Goal: Transaction & Acquisition: Download file/media

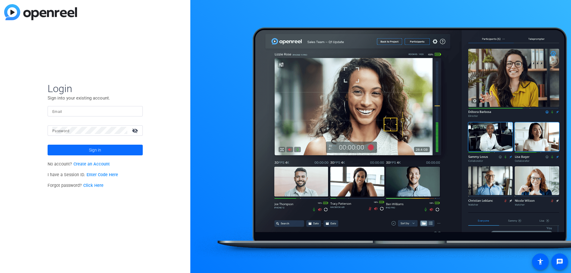
type input "[EMAIL_ADDRESS][DOMAIN_NAME]"
click at [106, 150] on span at bounding box center [95, 150] width 95 height 14
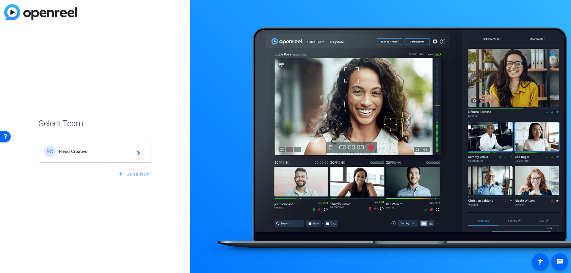
click at [108, 150] on span "Riveo Creative" at bounding box center [96, 151] width 74 height 5
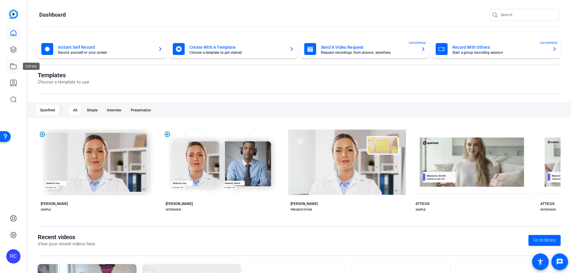
click at [15, 69] on icon at bounding box center [13, 66] width 6 height 5
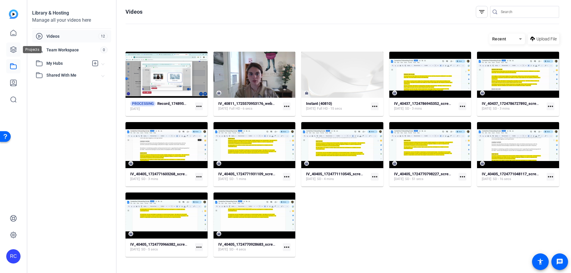
click at [14, 48] on icon at bounding box center [13, 49] width 7 height 7
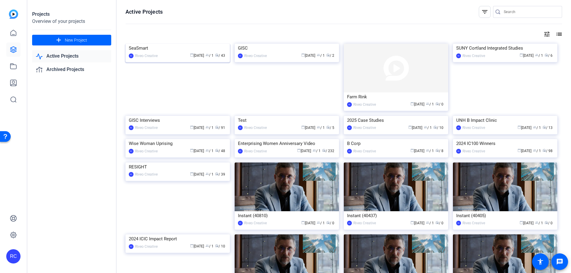
click at [174, 44] on img at bounding box center [177, 44] width 104 height 0
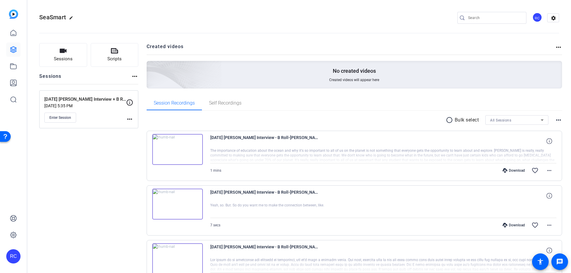
click at [446, 121] on mat-icon "radio_button_unchecked" at bounding box center [450, 120] width 9 height 7
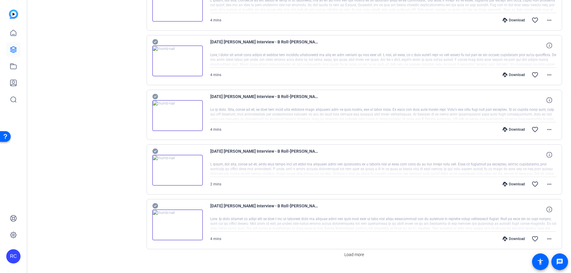
scroll to position [437, 0]
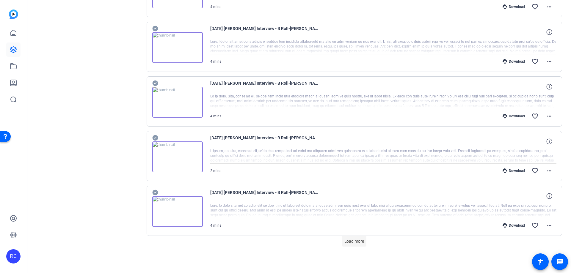
click at [349, 240] on span "Load more" at bounding box center [354, 241] width 20 height 6
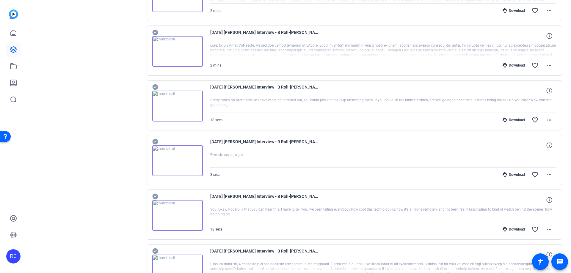
scroll to position [764, 0]
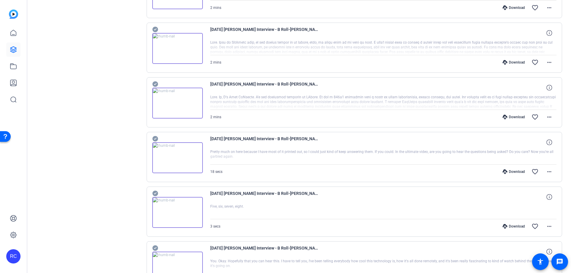
click at [155, 247] on icon at bounding box center [155, 249] width 6 height 6
click at [155, 191] on icon at bounding box center [155, 194] width 6 height 6
click at [156, 136] on icon at bounding box center [155, 138] width 6 height 7
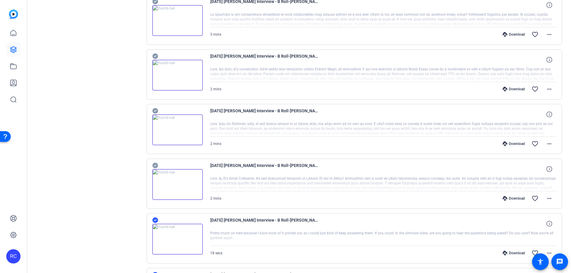
scroll to position [680, 0]
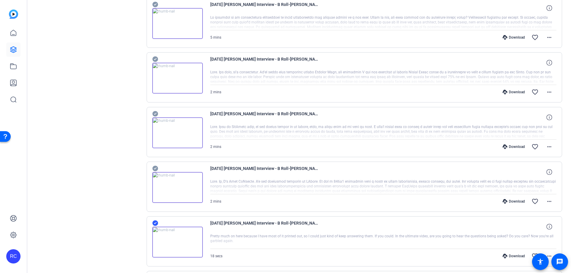
click at [155, 168] on icon at bounding box center [155, 169] width 6 height 6
click at [154, 114] on icon at bounding box center [155, 114] width 6 height 6
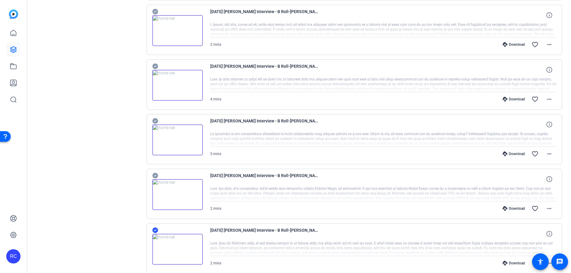
scroll to position [561, 0]
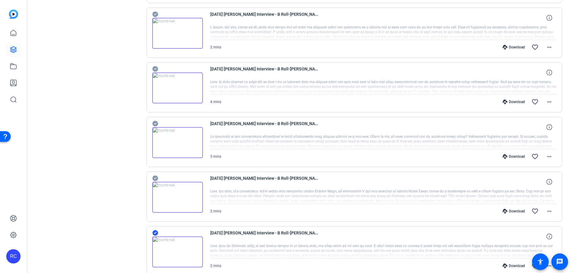
drag, startPoint x: 156, startPoint y: 179, endPoint x: 154, endPoint y: 152, distance: 26.5
click at [155, 178] on icon at bounding box center [155, 178] width 6 height 7
click at [156, 122] on icon at bounding box center [155, 124] width 6 height 6
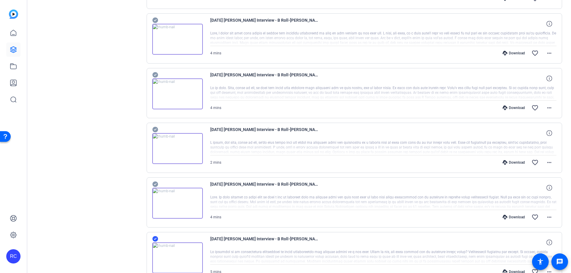
scroll to position [444, 0]
click at [156, 183] on icon at bounding box center [155, 186] width 6 height 6
click at [153, 129] on icon at bounding box center [155, 131] width 6 height 6
click at [154, 75] on icon at bounding box center [155, 76] width 6 height 6
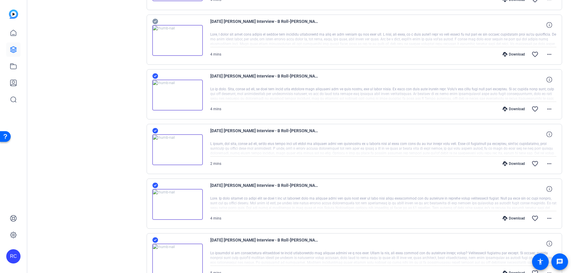
click at [156, 22] on icon at bounding box center [155, 22] width 6 height 6
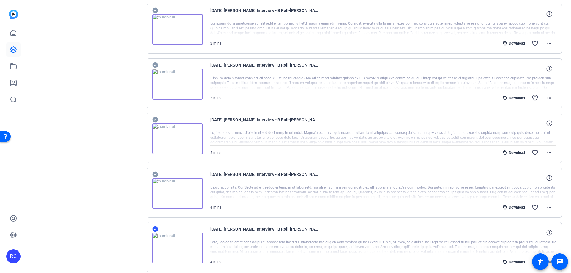
scroll to position [217, 0]
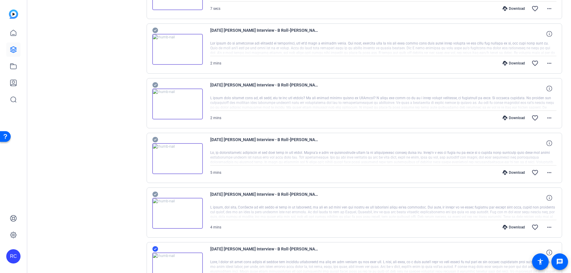
click at [155, 192] on icon at bounding box center [155, 195] width 6 height 6
click at [156, 139] on icon at bounding box center [155, 140] width 6 height 6
click at [156, 82] on icon at bounding box center [155, 84] width 6 height 7
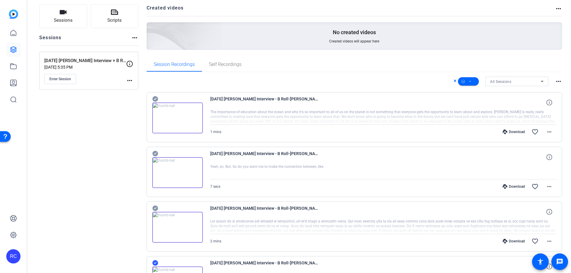
scroll to position [37, 0]
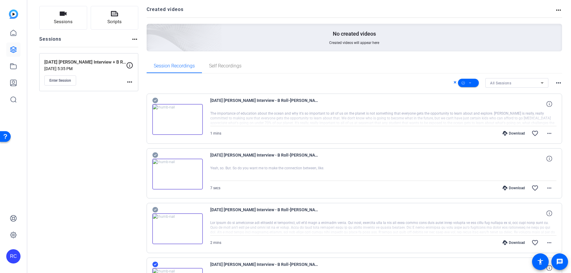
click at [155, 210] on icon at bounding box center [155, 210] width 6 height 6
drag, startPoint x: 155, startPoint y: 153, endPoint x: 154, endPoint y: 131, distance: 21.7
click at [155, 153] on icon at bounding box center [155, 155] width 6 height 6
click at [157, 100] on icon at bounding box center [155, 101] width 6 height 6
click at [471, 82] on span at bounding box center [468, 83] width 21 height 14
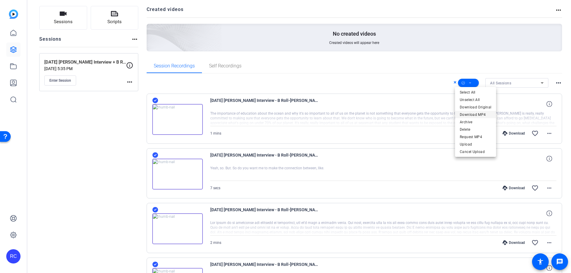
click at [481, 115] on span "Download MP4" at bounding box center [476, 114] width 32 height 7
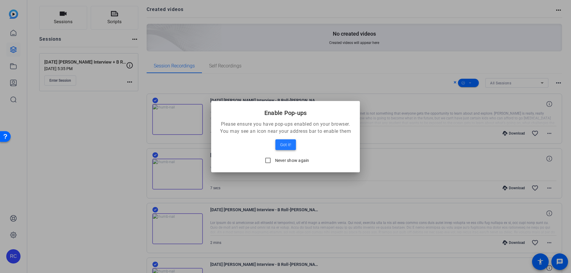
click at [288, 145] on span "Got it!" at bounding box center [285, 144] width 11 height 7
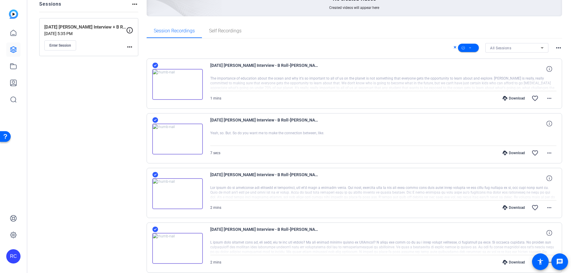
scroll to position [0, 0]
